Goal: Task Accomplishment & Management: Manage account settings

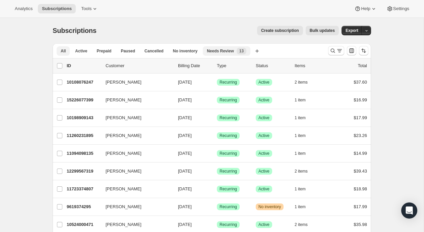
click at [225, 52] on span "Needs Review" at bounding box center [220, 50] width 27 height 5
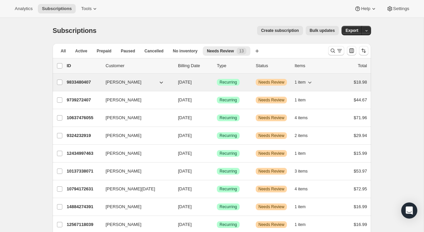
click at [250, 77] on div "9833480407 Michelle Esquivel 10/04/2025 Success Recurring Warning Needs Review …" at bounding box center [217, 81] width 301 height 9
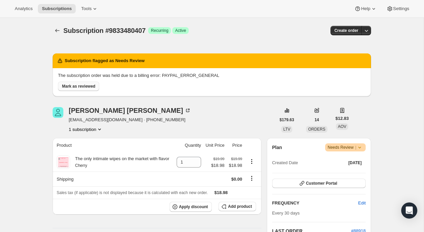
click at [87, 85] on span "Mark as reviewed" at bounding box center [78, 86] width 33 height 5
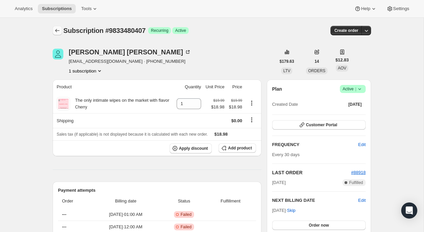
click at [56, 29] on icon "Subscriptions" at bounding box center [57, 30] width 7 height 7
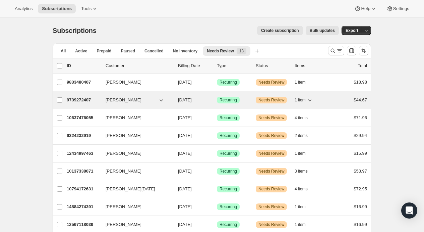
click at [252, 98] on div "9739272407 David Gray 10/05/2025 Success Recurring Warning Needs Review 1 item …" at bounding box center [217, 99] width 301 height 9
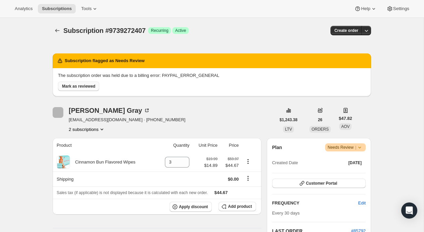
click at [93, 87] on span "Mark as reviewed" at bounding box center [78, 86] width 33 height 5
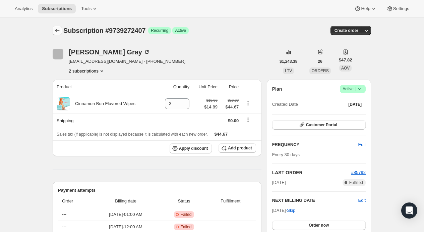
click at [55, 32] on icon "Subscriptions" at bounding box center [57, 30] width 7 height 7
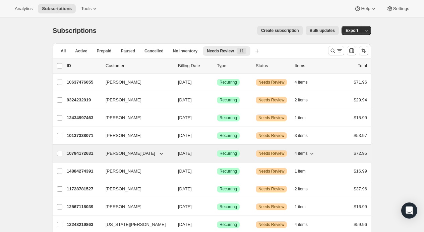
click at [203, 156] on p "10/23/2025" at bounding box center [195, 153] width 34 height 7
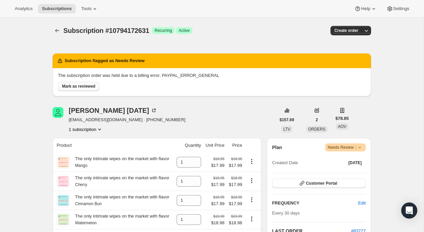
click at [87, 85] on span "Mark as reviewed" at bounding box center [78, 86] width 33 height 5
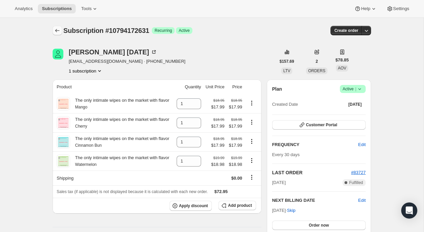
click at [58, 30] on icon "Subscriptions" at bounding box center [57, 30] width 7 height 7
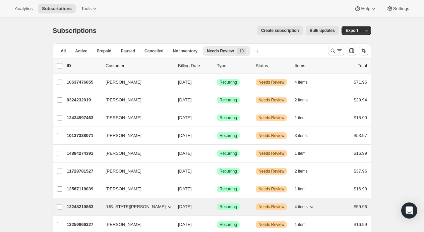
click at [187, 203] on div "12248219863 Virginia VanGundy 10/28/2025 Success Recurring Warning Needs Review…" at bounding box center [217, 206] width 301 height 9
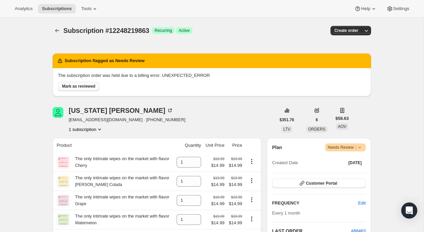
click at [81, 87] on span "Mark as reviewed" at bounding box center [78, 86] width 33 height 5
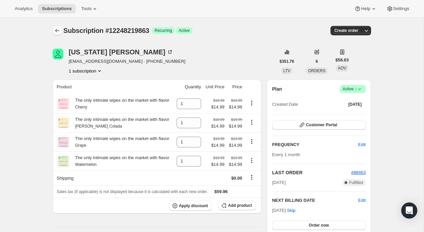
click at [58, 27] on button "Subscriptions" at bounding box center [57, 30] width 9 height 9
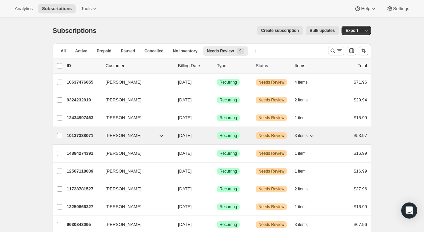
click at [247, 140] on div "10137338071 Terry Snow 10/20/2025 Success Recurring Warning Needs Review 3 item…" at bounding box center [217, 135] width 301 height 9
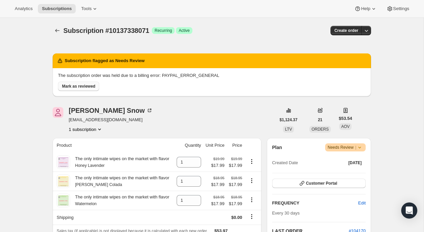
click at [95, 88] on span "Mark as reviewed" at bounding box center [78, 86] width 33 height 5
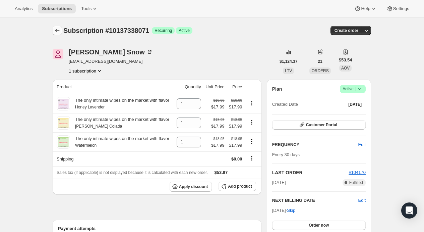
click at [56, 30] on icon "Subscriptions" at bounding box center [57, 30] width 7 height 7
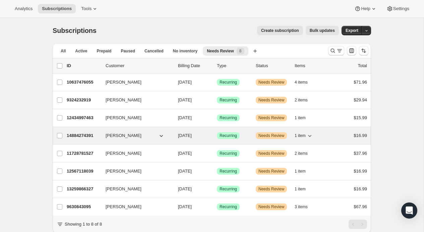
click at [192, 136] on span "10/25/2025" at bounding box center [185, 135] width 14 height 5
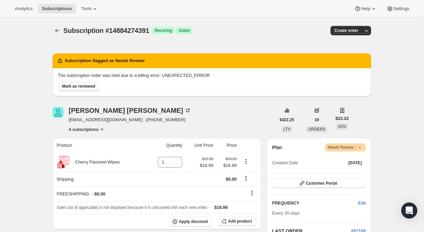
click at [90, 84] on span "Mark as reviewed" at bounding box center [78, 86] width 33 height 5
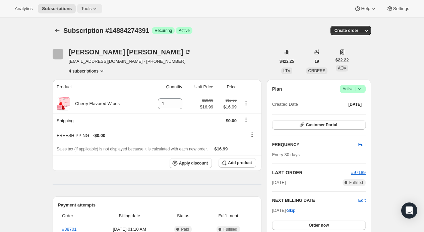
click at [81, 10] on span "Tools" at bounding box center [86, 8] width 10 height 5
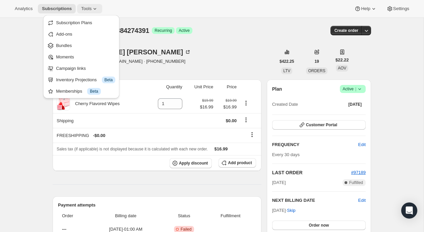
click at [81, 10] on span "Tools" at bounding box center [86, 8] width 10 height 5
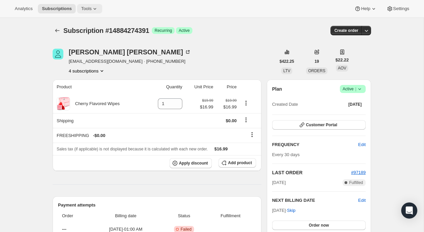
click at [81, 10] on span "Tools" at bounding box center [86, 8] width 10 height 5
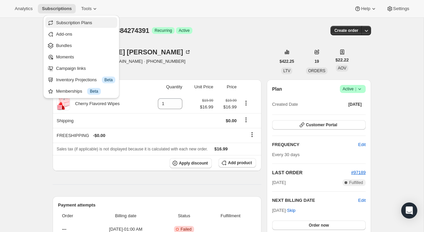
click at [80, 22] on span "Subscription Plans" at bounding box center [74, 22] width 36 height 5
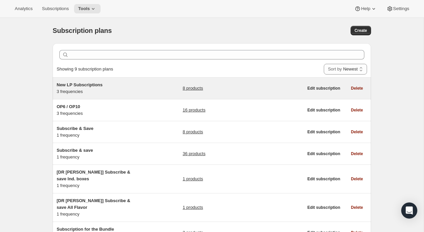
click at [186, 88] on link "8 products" at bounding box center [193, 88] width 20 height 7
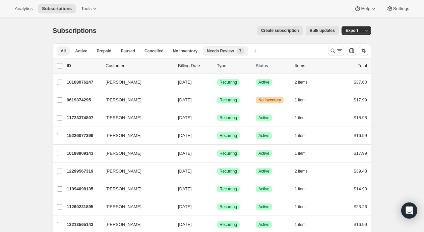
click at [225, 50] on span "Needs Review" at bounding box center [220, 50] width 27 height 5
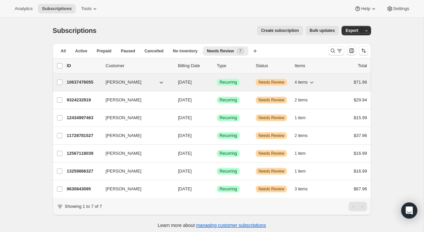
click at [192, 84] on span "[DATE]" at bounding box center [185, 82] width 14 height 5
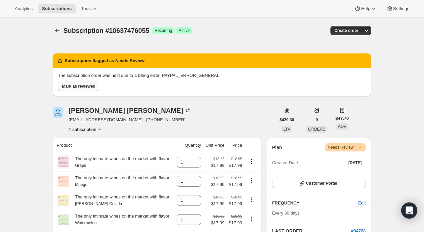
click at [91, 85] on span "Mark as reviewed" at bounding box center [78, 86] width 33 height 5
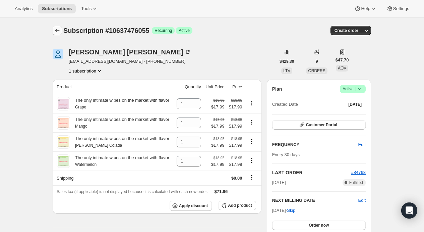
click at [58, 32] on icon "Subscriptions" at bounding box center [57, 30] width 7 height 7
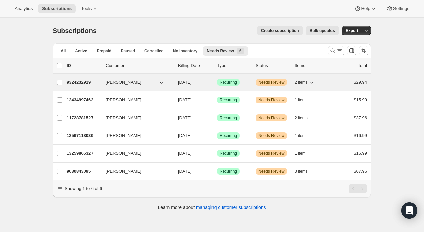
click at [153, 80] on button "[PERSON_NAME]" at bounding box center [135, 82] width 67 height 11
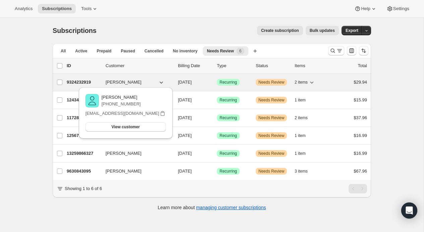
click at [187, 83] on span "[DATE]" at bounding box center [185, 82] width 14 height 5
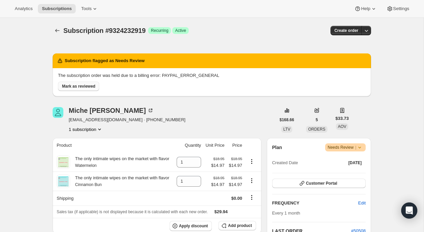
click at [95, 85] on span "Mark as reviewed" at bounding box center [78, 86] width 33 height 5
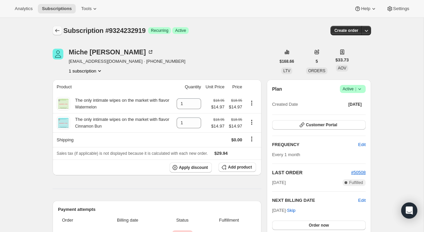
click at [58, 30] on icon "Subscriptions" at bounding box center [57, 30] width 7 height 7
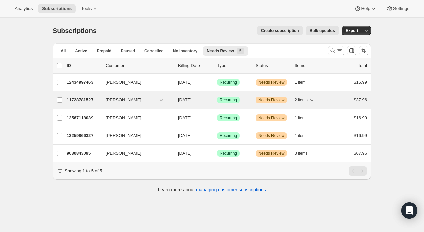
click at [210, 101] on p "[DATE]" at bounding box center [195, 100] width 34 height 7
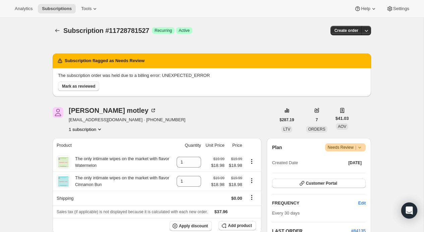
click at [91, 83] on button "Mark as reviewed" at bounding box center [78, 86] width 41 height 9
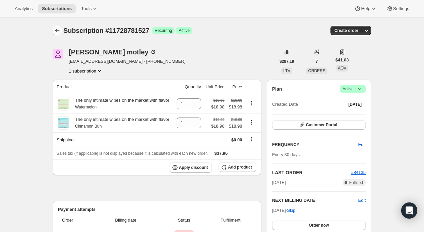
click at [58, 29] on icon "Subscriptions" at bounding box center [57, 30] width 7 height 7
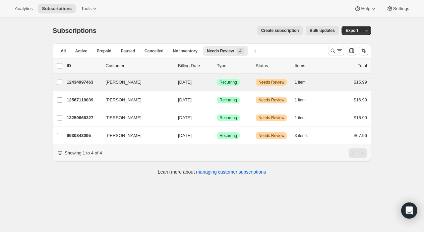
click at [226, 87] on div "[PERSON_NAME] 12434997463 [PERSON_NAME] [DATE] Success Recurring Warning Needs …" at bounding box center [212, 81] width 319 height 17
click at [211, 82] on p "[DATE]" at bounding box center [195, 82] width 34 height 7
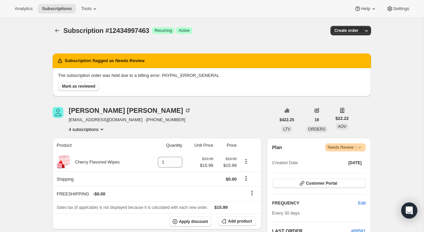
click at [89, 83] on button "Mark as reviewed" at bounding box center [78, 86] width 41 height 9
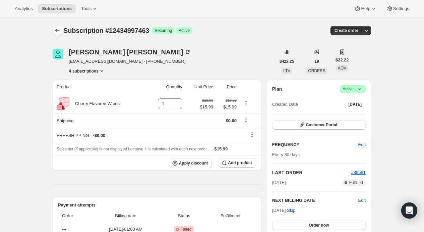
click at [56, 31] on icon "Subscriptions" at bounding box center [57, 30] width 4 height 3
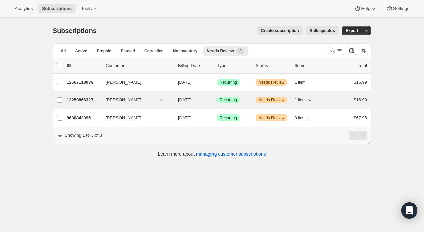
click at [246, 99] on div "Success Recurring" at bounding box center [234, 100] width 34 height 7
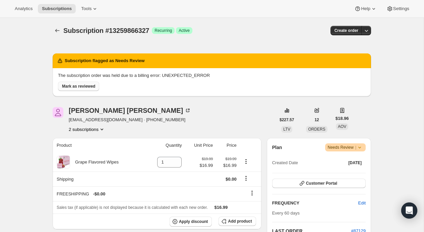
click at [95, 86] on span "Mark as reviewed" at bounding box center [78, 86] width 33 height 5
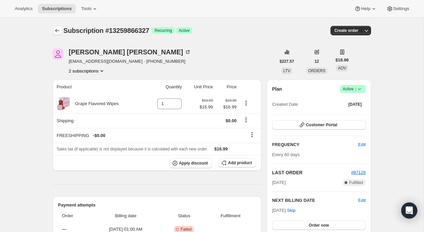
click at [56, 29] on icon "Subscriptions" at bounding box center [57, 30] width 7 height 7
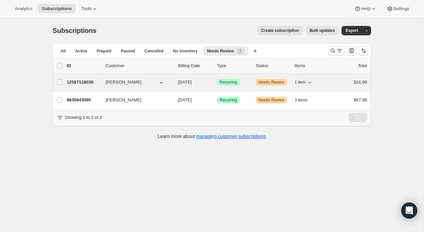
click at [212, 86] on div "12567118039 [PERSON_NAME] [DATE] Success Recurring Warning Needs Review 1 item …" at bounding box center [217, 81] width 301 height 9
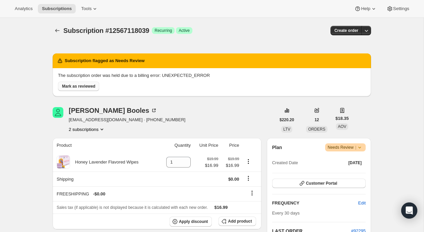
click at [69, 88] on span "Mark as reviewed" at bounding box center [78, 86] width 33 height 5
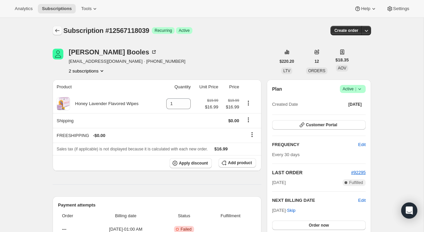
click at [56, 27] on button "Subscriptions" at bounding box center [57, 30] width 9 height 9
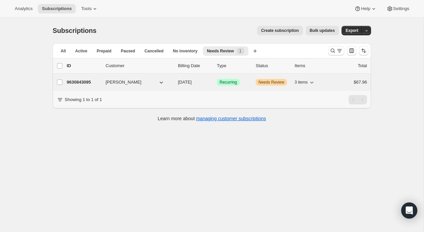
click at [226, 85] on span "Success Recurring" at bounding box center [228, 82] width 23 height 7
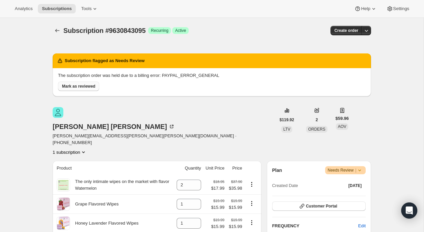
click at [72, 86] on span "Mark as reviewed" at bounding box center [78, 86] width 33 height 5
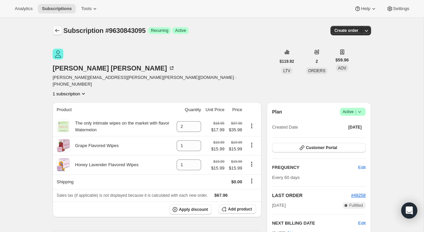
click at [57, 29] on icon "Subscriptions" at bounding box center [57, 30] width 7 height 7
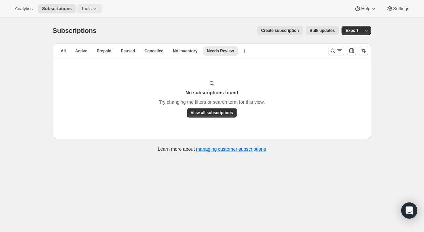
click at [92, 8] on icon at bounding box center [95, 8] width 7 height 7
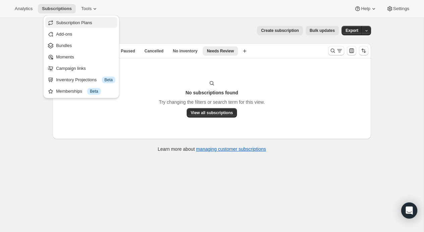
click at [92, 24] on span "Subscription Plans" at bounding box center [74, 22] width 36 height 5
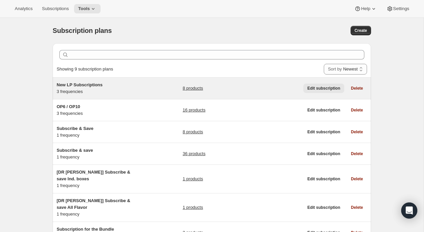
click at [332, 88] on span "Edit subscription" at bounding box center [324, 88] width 33 height 5
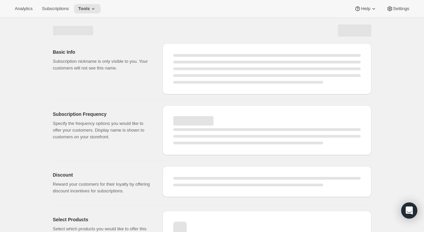
select select "WEEK"
select select "MONTH"
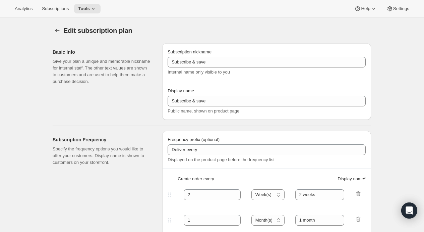
checkbox input "true"
type input "New LP Subscriptions"
type input "Subscribe & Save"
type input "30"
select select "DAY"
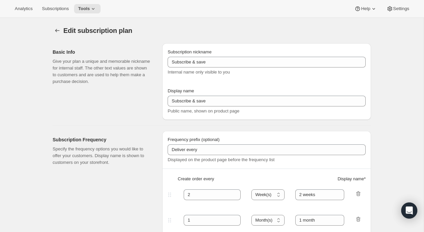
type input "30 Days"
type input "45"
select select "DAY"
type input "45 Days"
click at [57, 28] on icon "Subscription plans" at bounding box center [57, 30] width 7 height 7
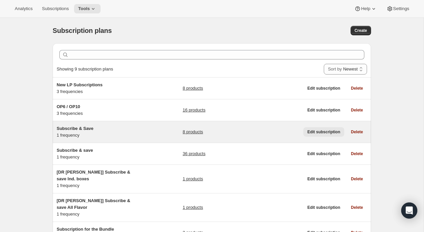
click at [318, 131] on span "Edit subscription" at bounding box center [324, 131] width 33 height 5
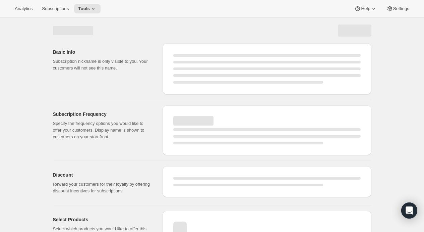
select select "WEEK"
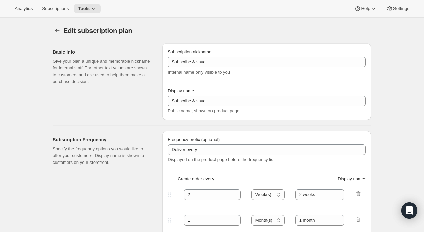
type input "Subscribe & Save"
type input "1"
select select "MONTH"
type input "1 month"
checkbox input "true"
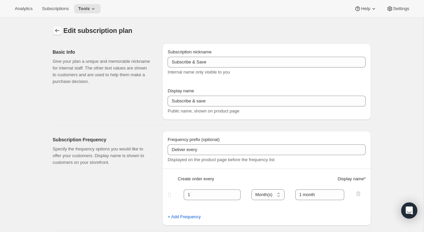
click at [59, 30] on icon "Subscription plans" at bounding box center [57, 30] width 7 height 7
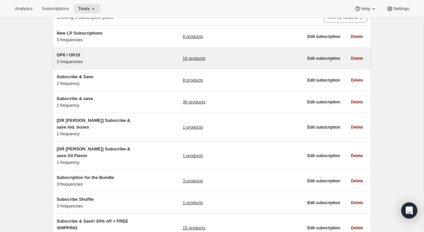
scroll to position [52, 0]
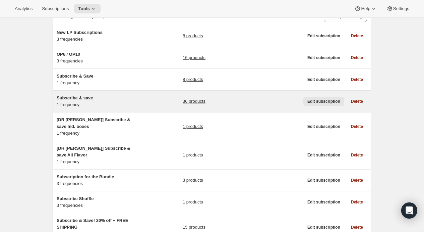
click at [325, 103] on span "Edit subscription" at bounding box center [324, 101] width 33 height 5
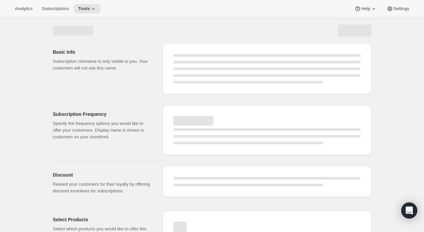
select select "WEEK"
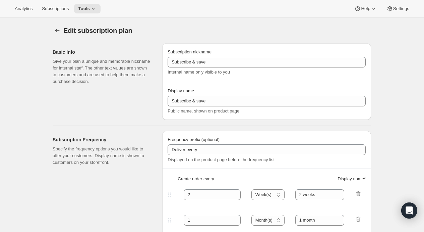
type input "1"
type input "Month"
checkbox input "true"
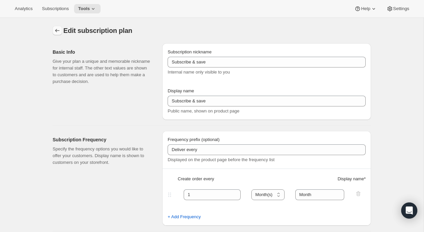
click at [59, 29] on icon "Subscription plans" at bounding box center [57, 30] width 7 height 7
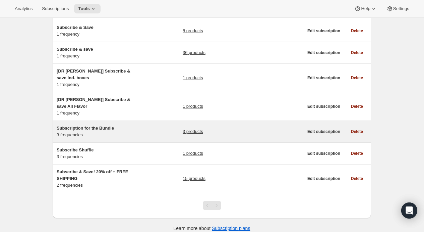
scroll to position [101, 0]
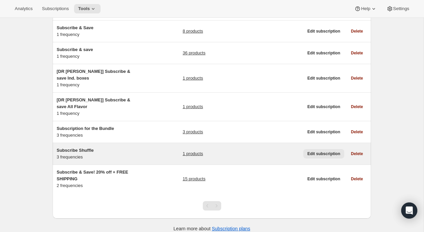
click at [331, 151] on span "Edit subscription" at bounding box center [324, 153] width 33 height 5
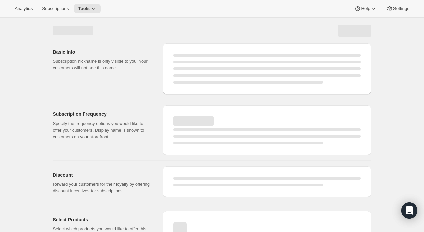
select select "WEEK"
select select "MONTH"
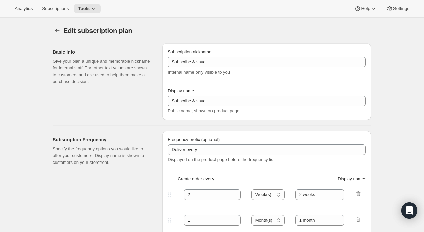
type input "Subscribe Shuffle"
type input "Try A Different Flavor Each Month"
type input "30"
type input "30 days"
type input "60"
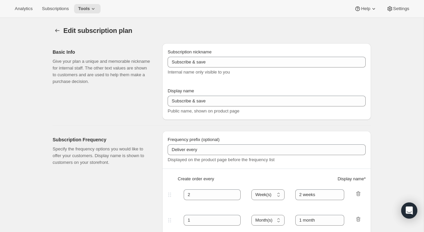
type input "60 days"
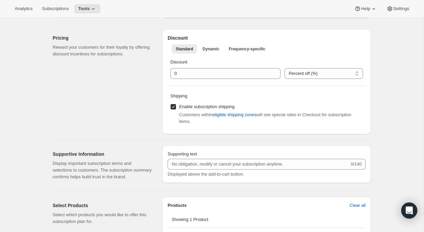
scroll to position [255, 0]
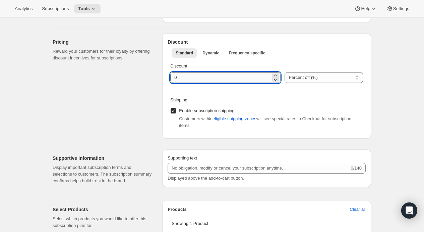
click at [212, 77] on input "integer" at bounding box center [220, 77] width 100 height 11
type input "20"
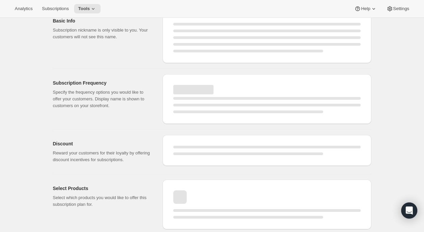
scroll to position [31, 0]
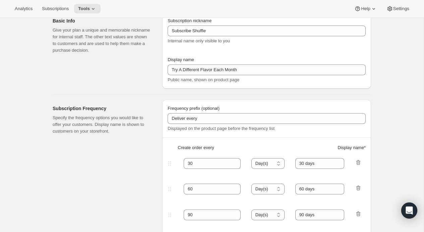
type input "20"
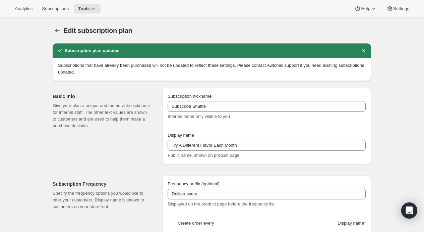
scroll to position [0, 0]
click at [56, 30] on icon "Subscription plans" at bounding box center [57, 30] width 7 height 7
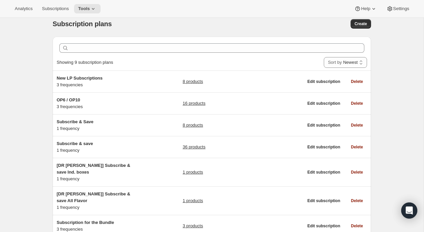
scroll to position [6, 0]
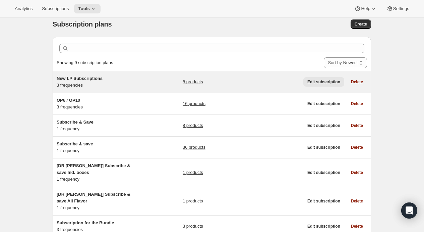
click at [318, 83] on span "Edit subscription" at bounding box center [324, 81] width 33 height 5
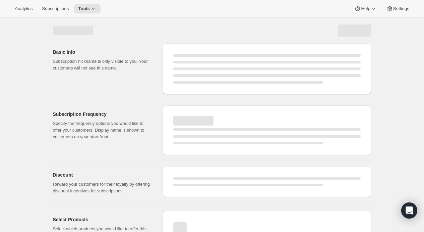
select select "WEEK"
select select "MONTH"
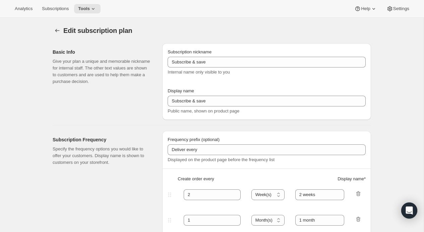
type input "New LP Subscriptions"
type input "Subscribe & Save"
type input "30"
type input "30 Days"
type input "45"
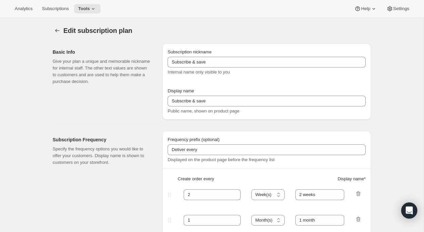
type input "45 Days"
click at [56, 30] on icon "Subscription plans" at bounding box center [57, 30] width 7 height 7
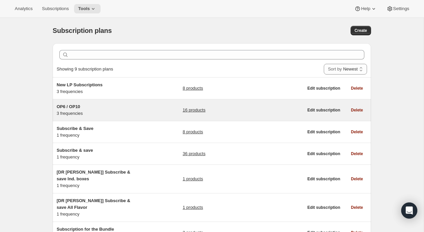
click at [262, 111] on div "16 products" at bounding box center [243, 109] width 121 height 13
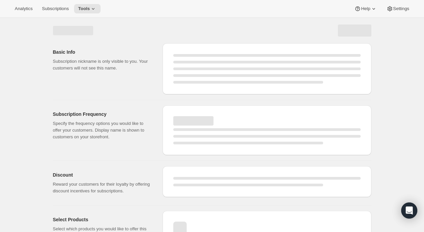
select select "WEEK"
select select "MONTH"
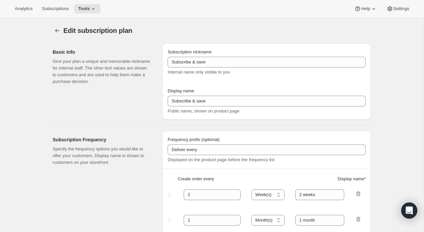
type input "OP6 / OP10"
type input "30"
type input "30 Days"
type input "45"
type input "45 Days"
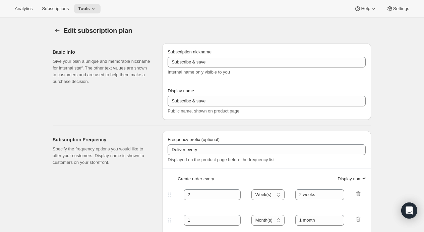
checkbox input "true"
click at [53, 29] on button "Subscription plans" at bounding box center [57, 30] width 9 height 9
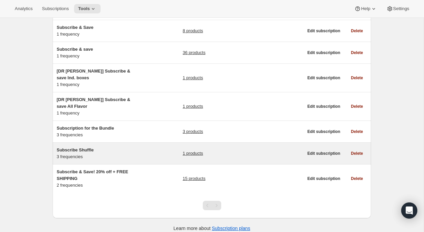
scroll to position [101, 0]
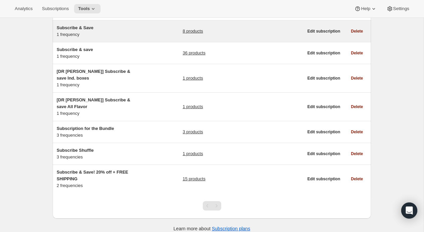
click at [229, 41] on div "Subscribe & Save 1 frequency 8 products Edit subscription Delete" at bounding box center [212, 30] width 319 height 21
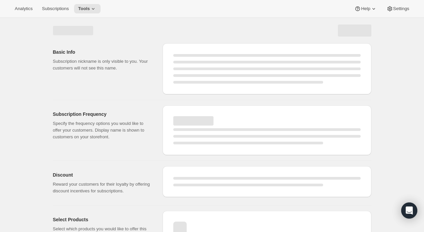
select select "WEEK"
select select "MONTH"
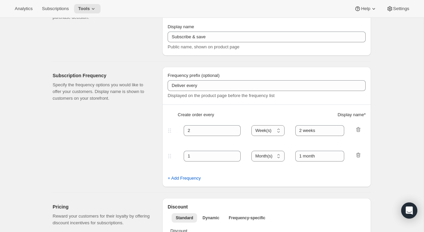
type input "Subscribe & Save"
type input "1"
type input "1 month"
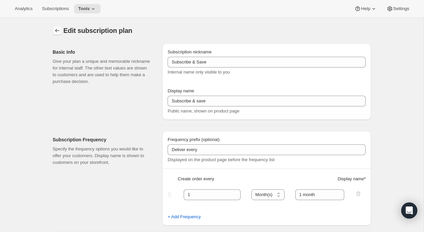
click at [56, 30] on icon "Subscription plans" at bounding box center [57, 30] width 4 height 3
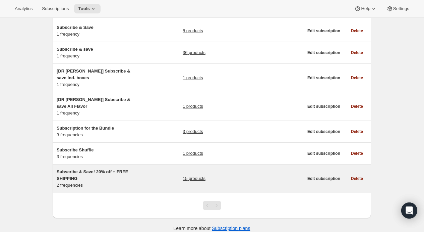
scroll to position [101, 0]
click at [324, 176] on span "Edit subscription" at bounding box center [324, 178] width 33 height 5
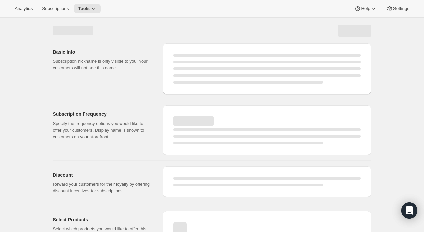
select select "WEEK"
select select "MONTH"
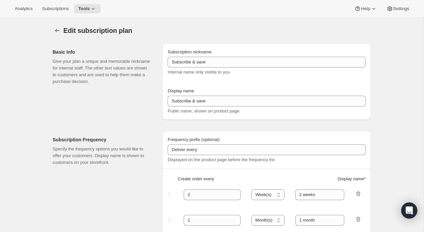
type input "Subscribe & Save! 20% off + FREE SHIPPING"
type input "30"
type input "30 days"
type input "60"
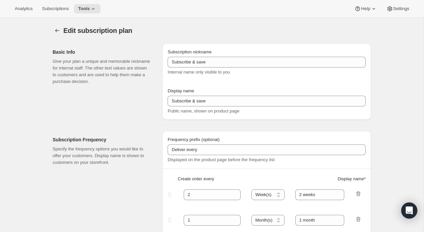
type input "60 days"
type input "Pause, skip, or cancel anytime in the portal, via text, or by emailing customer…"
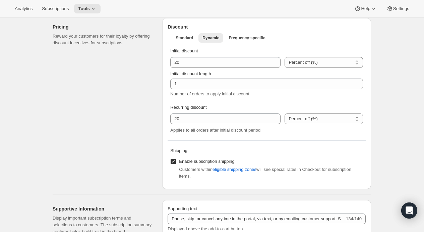
scroll to position [245, 0]
click at [188, 38] on span "Standard" at bounding box center [184, 37] width 17 height 5
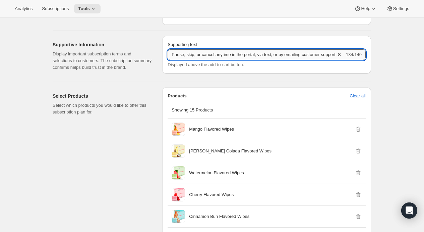
scroll to position [386, 0]
click at [305, 54] on input "Pause, skip, or cancel anytime in the portal, via text, or by emailing customer…" at bounding box center [256, 55] width 177 height 11
type input "Pause, skip, or cancel anytime in the portal, via text, or by emailing customer…"
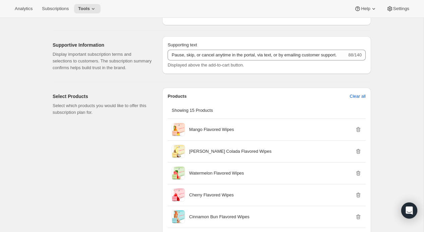
scroll to position [27, 0]
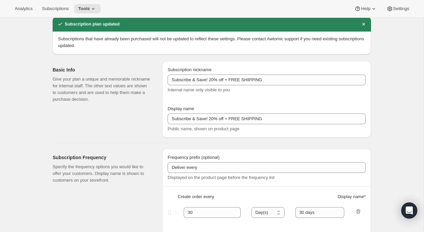
type input "Pause, skip, or cancel anytime in the portal, via text, or by emailing customer…"
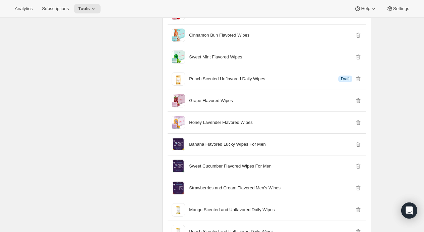
scroll to position [563, 0]
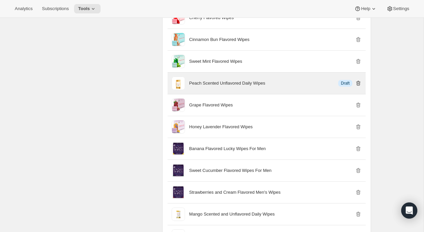
click at [358, 85] on icon "button" at bounding box center [358, 84] width 1 height 2
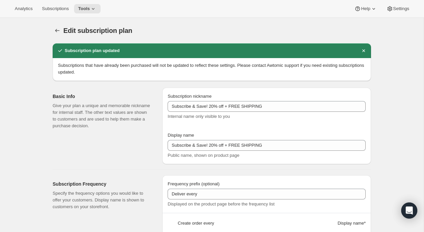
scroll to position [0, 0]
click at [59, 30] on icon "Subscription plans" at bounding box center [57, 30] width 7 height 7
